Goal: Transaction & Acquisition: Register for event/course

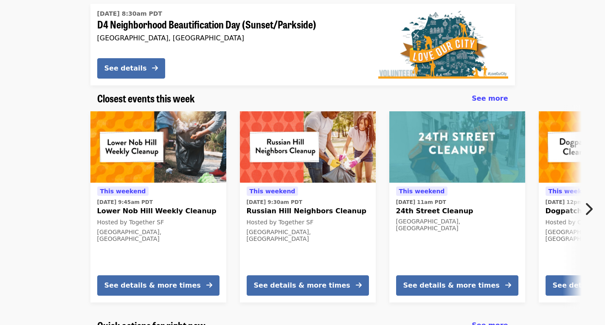
scroll to position [137, 0]
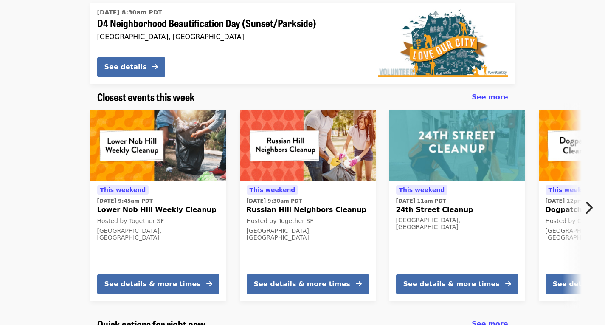
click at [135, 170] on img at bounding box center [158, 145] width 136 height 71
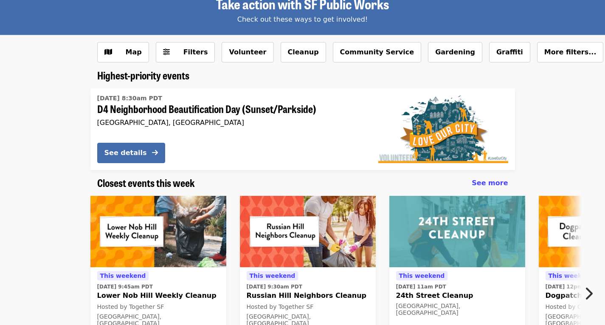
scroll to position [49, 0]
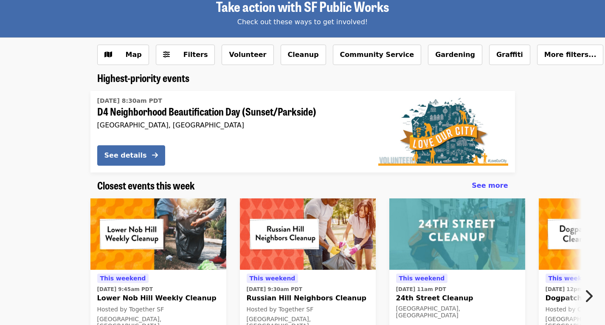
click at [158, 240] on img at bounding box center [158, 233] width 136 height 71
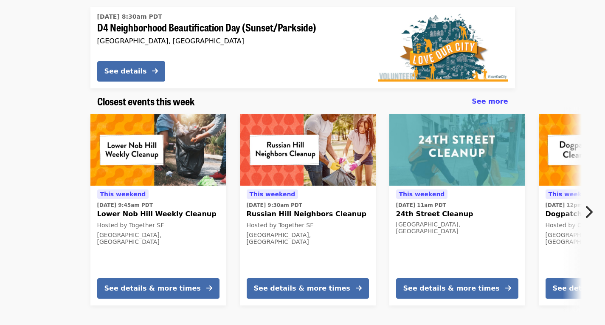
scroll to position [128, 0]
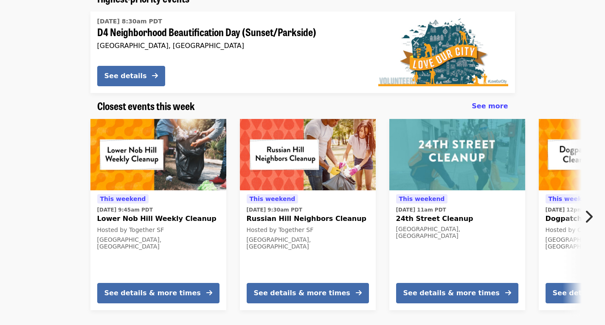
click at [148, 172] on img at bounding box center [158, 154] width 136 height 71
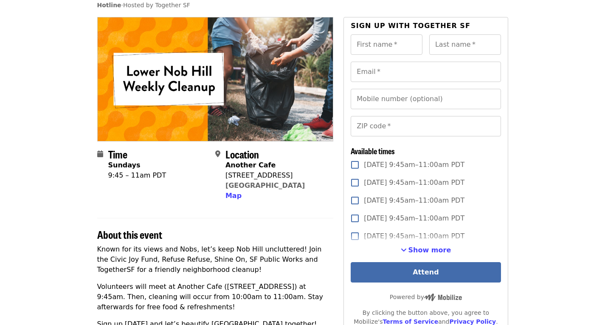
scroll to position [63, 0]
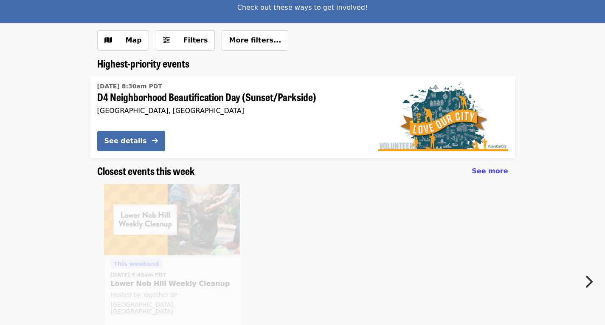
scroll to position [128, 0]
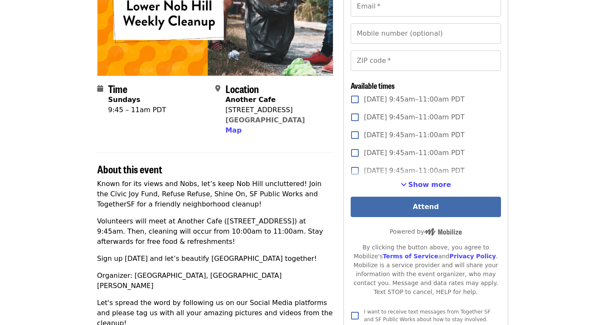
scroll to position [63, 0]
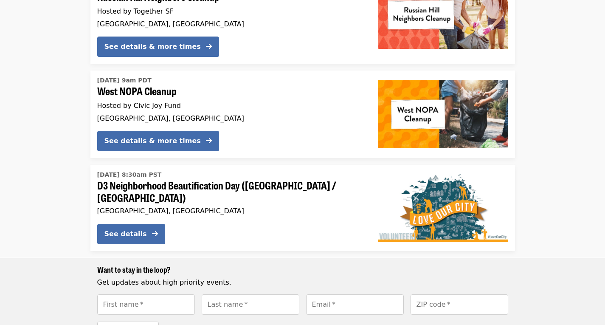
scroll to position [1142, 0]
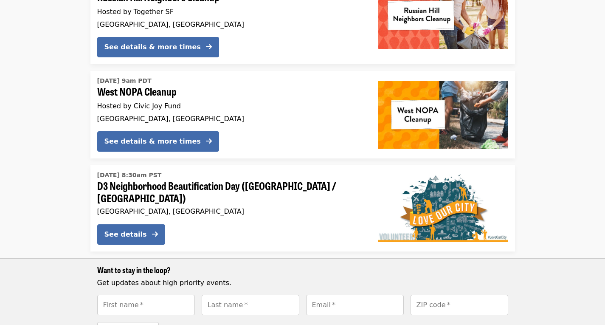
click at [116, 224] on button "See details" at bounding box center [131, 234] width 68 height 20
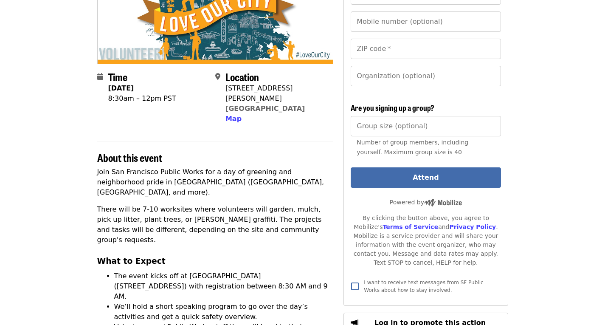
scroll to position [158, 0]
